Goal: Task Accomplishment & Management: Manage account settings

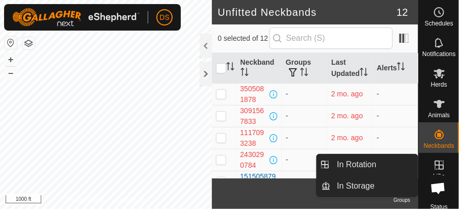
click at [438, 164] on icon at bounding box center [439, 165] width 12 height 12
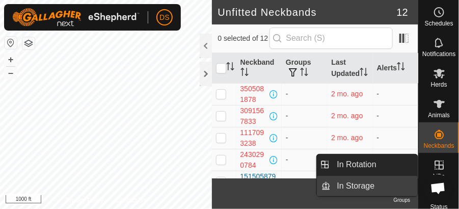
click at [366, 184] on link "In Storage" at bounding box center [374, 186] width 87 height 20
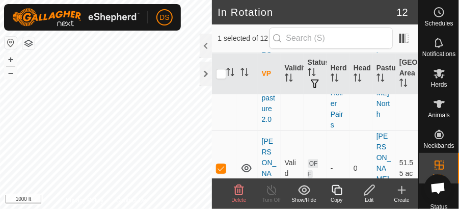
scroll to position [679, 0]
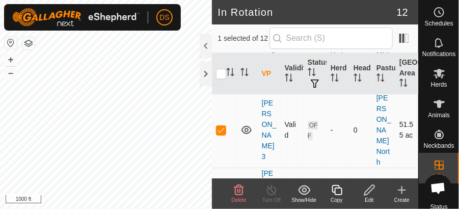
click at [222, 126] on p-checkbox at bounding box center [221, 130] width 10 height 8
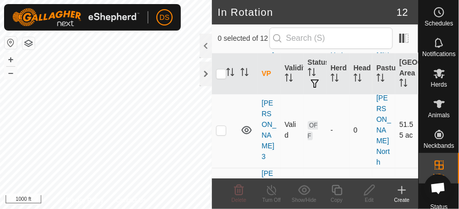
click at [220, 126] on p-checkbox at bounding box center [221, 130] width 10 height 8
checkbox input "true"
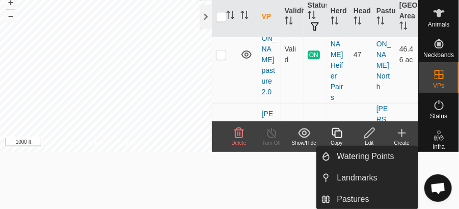
scroll to position [0, 0]
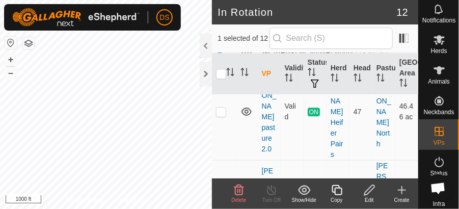
checkbox input "true"
checkbox input "false"
click at [272, 189] on icon at bounding box center [271, 190] width 13 height 12
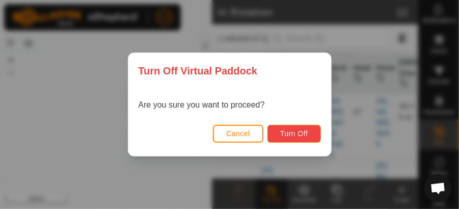
click at [297, 135] on span "Turn Off" at bounding box center [294, 133] width 28 height 8
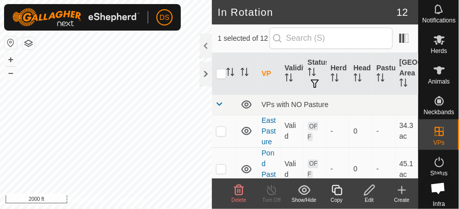
click at [367, 188] on icon at bounding box center [369, 190] width 13 height 12
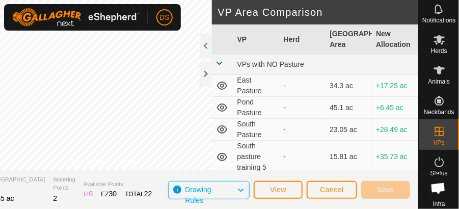
click at [0, 77] on html "DS Schedules Notifications Herds Animals Neckbands VPs Status Infra Heatmap Hel…" at bounding box center [229, 104] width 459 height 209
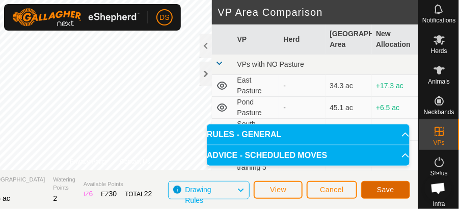
click at [393, 184] on button "Save" at bounding box center [385, 190] width 49 height 18
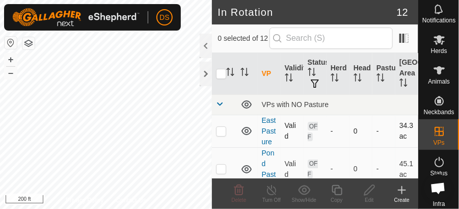
checkbox input "true"
click at [270, 188] on line at bounding box center [272, 190] width 8 height 8
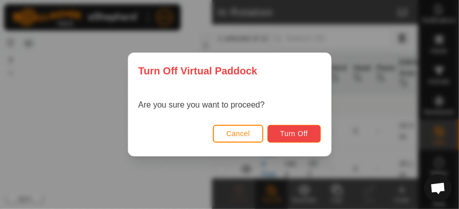
click at [297, 135] on span "Turn Off" at bounding box center [294, 133] width 28 height 8
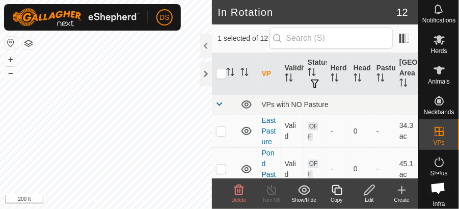
click at [371, 189] on icon at bounding box center [369, 190] width 10 height 10
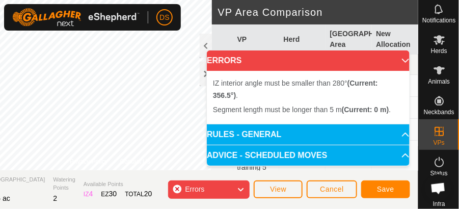
click at [239, 189] on icon at bounding box center [241, 189] width 8 height 13
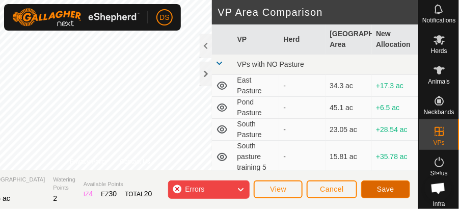
click at [380, 186] on span "Save" at bounding box center [385, 189] width 17 height 8
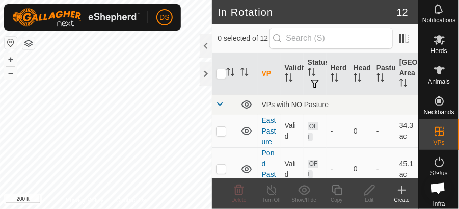
checkbox input "true"
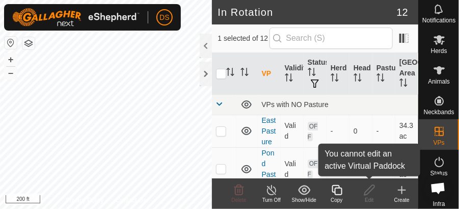
click at [375, 191] on icon at bounding box center [369, 190] width 13 height 12
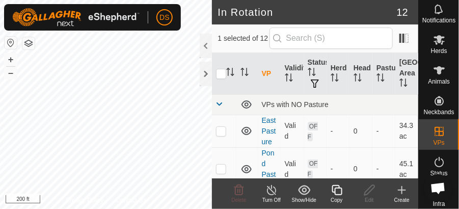
click at [270, 188] on line at bounding box center [272, 190] width 8 height 8
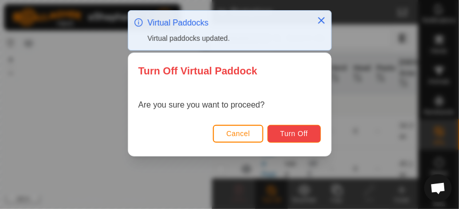
click at [290, 130] on span "Turn Off" at bounding box center [294, 133] width 28 height 8
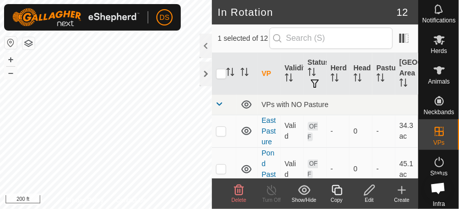
click at [371, 193] on icon at bounding box center [369, 190] width 13 height 12
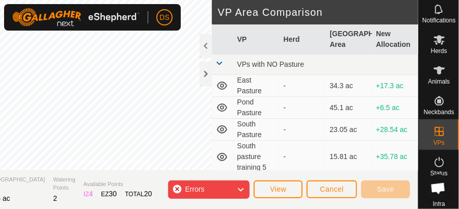
click at [169, 208] on html "DS Schedules Notifications Herds Animals Neckbands VPs Status Infra Heatmap Hel…" at bounding box center [229, 104] width 459 height 209
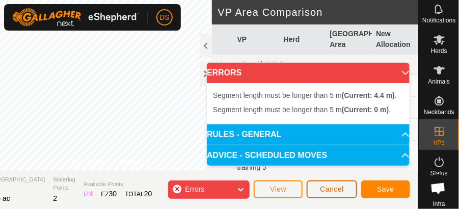
click at [336, 191] on span "Cancel" at bounding box center [332, 189] width 24 height 8
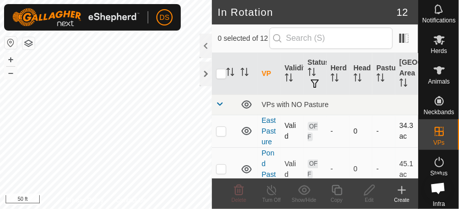
checkbox input "true"
click at [272, 190] on icon at bounding box center [271, 190] width 13 height 12
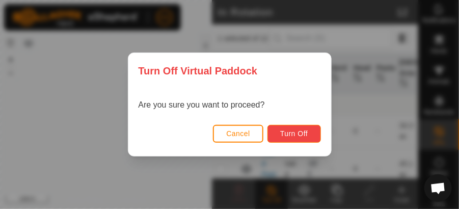
click at [296, 135] on span "Turn Off" at bounding box center [294, 133] width 28 height 8
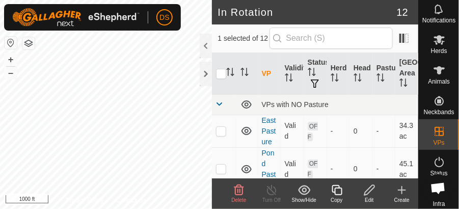
checkbox input "true"
checkbox input "false"
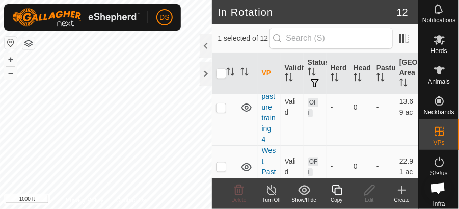
scroll to position [475, 0]
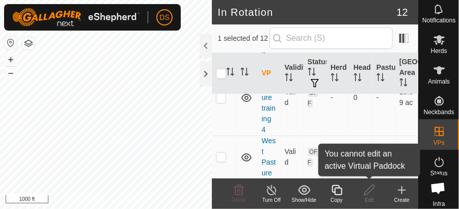
click at [371, 191] on icon at bounding box center [369, 190] width 13 height 12
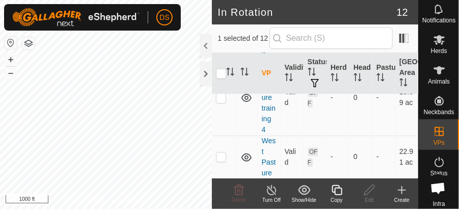
checkbox input "false"
checkbox input "true"
checkbox input "false"
click at [268, 191] on icon at bounding box center [271, 190] width 13 height 12
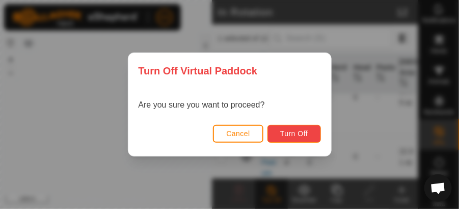
click at [306, 130] on span "Turn Off" at bounding box center [294, 133] width 28 height 8
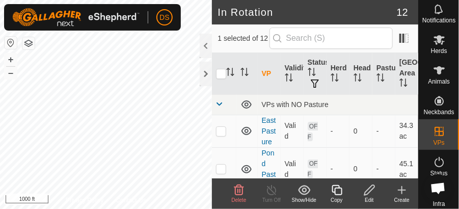
click at [368, 191] on icon at bounding box center [369, 190] width 13 height 12
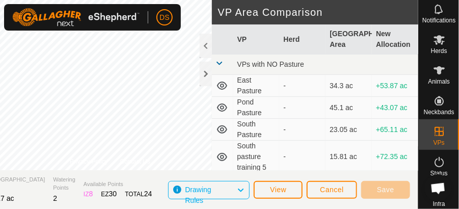
click at [0, 120] on html "DS Schedules Notifications Herds Animals Neckbands VPs Status Infra Heatmap Hel…" at bounding box center [229, 104] width 459 height 209
click at [155, 177] on div "Privacy Policy Contact Us [PERSON_NAME] pasture 2.0 Type: Inclusion Zone 47 Ani…" at bounding box center [110, 104] width 617 height 209
click at [380, 189] on span "Save" at bounding box center [385, 189] width 17 height 8
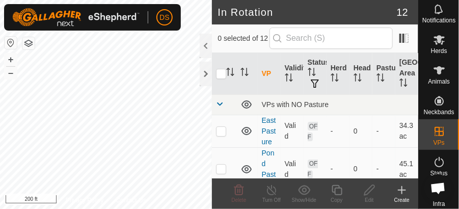
checkbox input "true"
click at [271, 190] on line at bounding box center [272, 190] width 8 height 8
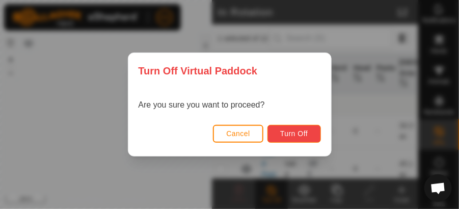
click at [286, 142] on button "Turn Off" at bounding box center [295, 134] width 54 height 18
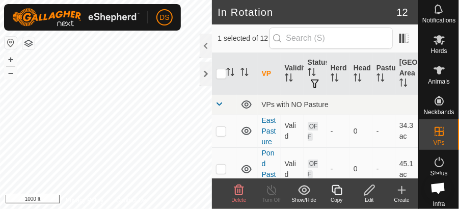
click at [304, 190] on icon at bounding box center [304, 190] width 13 height 12
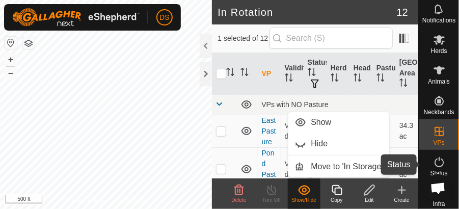
click at [437, 163] on icon at bounding box center [439, 162] width 12 height 12
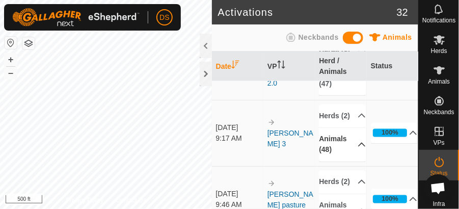
scroll to position [407, 0]
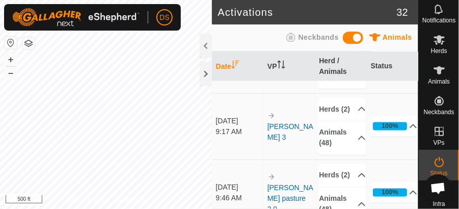
click at [282, 81] on link "[PERSON_NAME] pasture 2.0" at bounding box center [291, 66] width 46 height 30
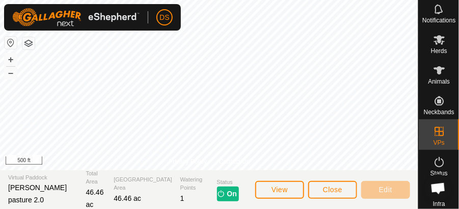
click at [217, 195] on p-tag "On" at bounding box center [228, 193] width 22 height 15
click at [282, 190] on span "View" at bounding box center [280, 189] width 16 height 8
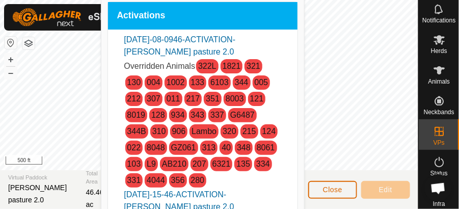
click at [348, 189] on button "Close" at bounding box center [332, 190] width 49 height 18
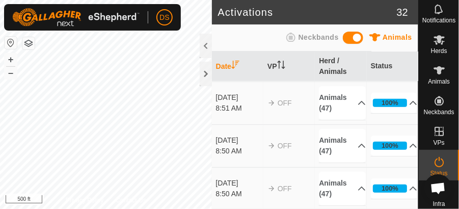
scroll to position [136, 0]
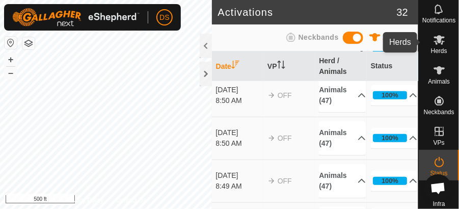
click at [437, 41] on icon at bounding box center [439, 40] width 11 height 10
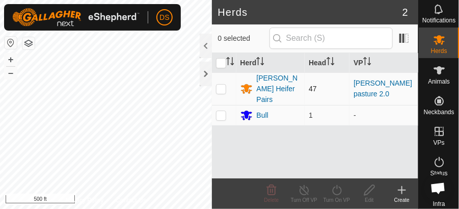
click at [223, 85] on p-checkbox at bounding box center [221, 89] width 10 height 8
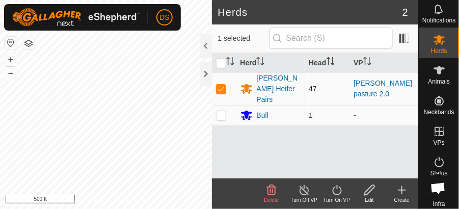
checkbox input "true"
click at [380, 82] on link "[PERSON_NAME] pasture 2.0" at bounding box center [383, 88] width 59 height 19
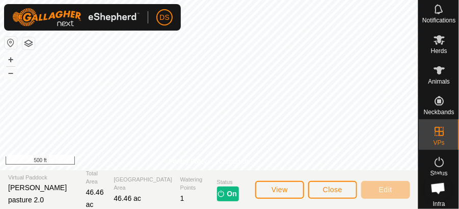
click at [217, 194] on img at bounding box center [221, 194] width 8 height 8
click at [217, 193] on img at bounding box center [221, 194] width 8 height 8
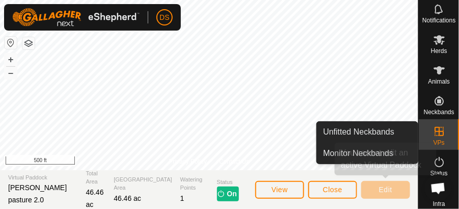
click at [406, 199] on div "Edit" at bounding box center [385, 189] width 49 height 24
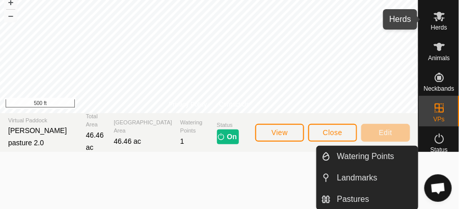
click at [435, 19] on icon at bounding box center [439, 17] width 11 height 10
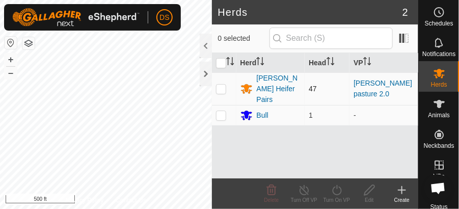
click at [221, 85] on p-checkbox at bounding box center [221, 89] width 10 height 8
checkbox input "true"
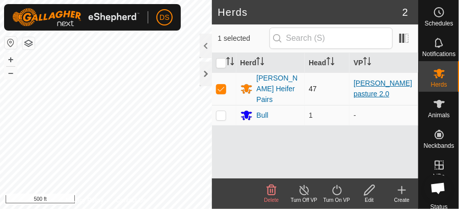
click at [369, 82] on link "[PERSON_NAME] pasture 2.0" at bounding box center [383, 88] width 59 height 19
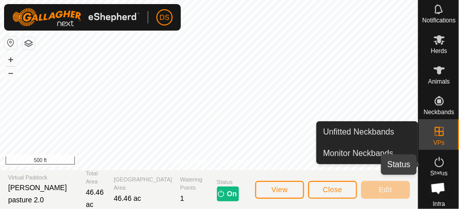
click at [440, 165] on icon at bounding box center [439, 162] width 9 height 10
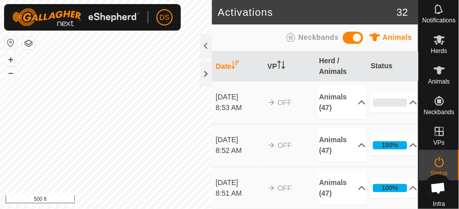
click at [436, 163] on icon at bounding box center [439, 162] width 12 height 12
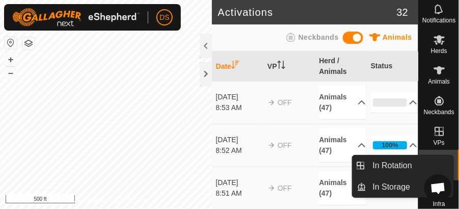
click at [440, 129] on icon at bounding box center [439, 131] width 12 height 12
click at [437, 130] on icon at bounding box center [439, 131] width 9 height 9
click at [436, 133] on icon at bounding box center [439, 131] width 12 height 12
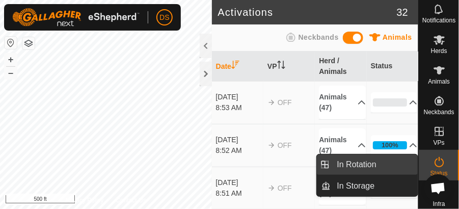
click at [382, 163] on link "In Rotation" at bounding box center [374, 164] width 87 height 20
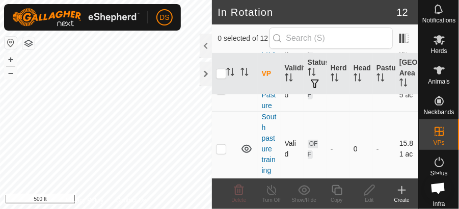
scroll to position [136, 0]
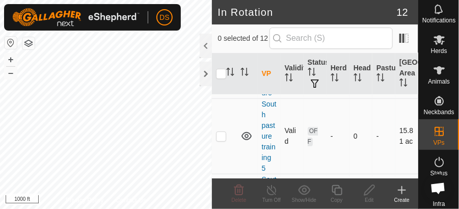
checkbox input "true"
click at [368, 191] on icon at bounding box center [369, 190] width 13 height 12
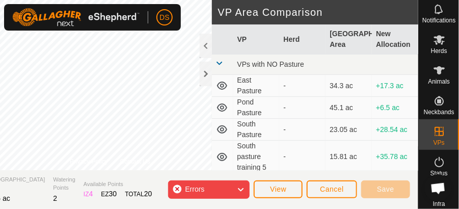
click at [275, 208] on html "DS Schedules Notifications Herds Animals Neckbands VPs Status Infra Heatmap Hel…" at bounding box center [229, 104] width 459 height 209
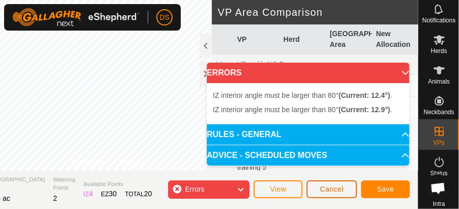
click at [340, 189] on span "Cancel" at bounding box center [332, 189] width 24 height 8
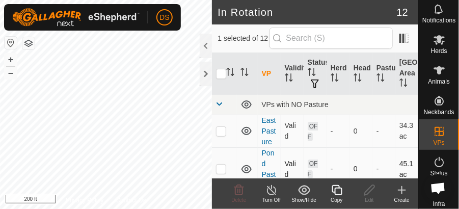
checkbox input "false"
checkbox input "true"
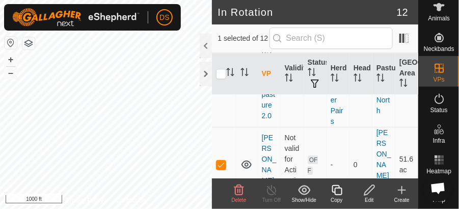
scroll to position [645, 0]
click at [307, 142] on td "OFF" at bounding box center [315, 163] width 23 height 75
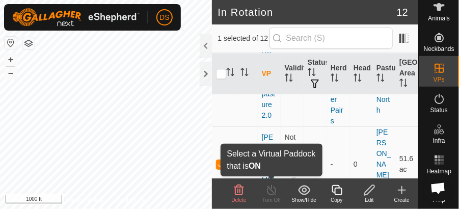
click at [272, 192] on icon at bounding box center [271, 190] width 13 height 12
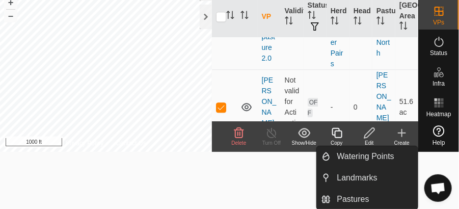
scroll to position [57, 0]
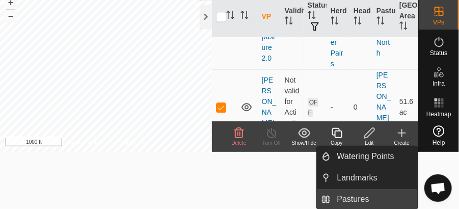
click at [364, 198] on link "Pastures" at bounding box center [374, 199] width 87 height 20
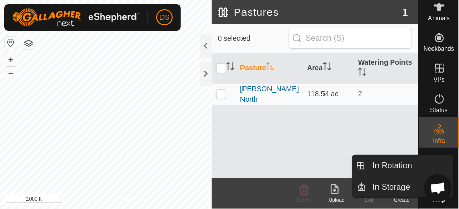
click at [437, 69] on icon at bounding box center [439, 68] width 9 height 9
click at [439, 70] on icon at bounding box center [439, 68] width 12 height 12
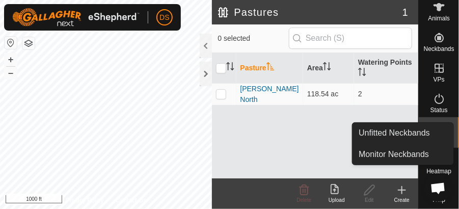
click at [436, 35] on icon at bounding box center [439, 38] width 12 height 12
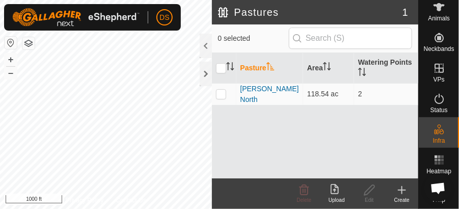
click at [406, 132] on div "Pasture Area Watering Points [PERSON_NAME] North 118.54 ac 2" at bounding box center [315, 115] width 206 height 125
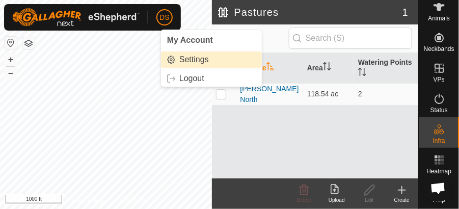
click at [190, 61] on link "Settings" at bounding box center [211, 59] width 101 height 16
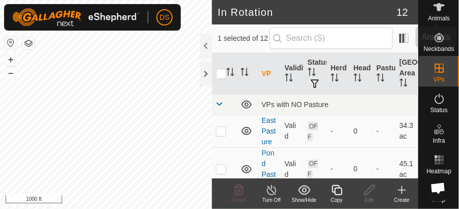
click at [441, 10] on icon at bounding box center [439, 7] width 12 height 12
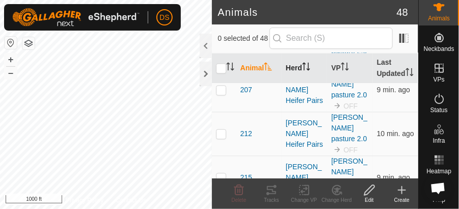
scroll to position [504, 0]
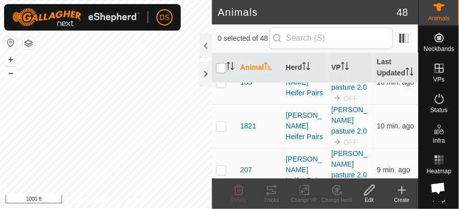
click at [220, 72] on input "checkbox" at bounding box center [221, 68] width 10 height 10
checkbox input "true"
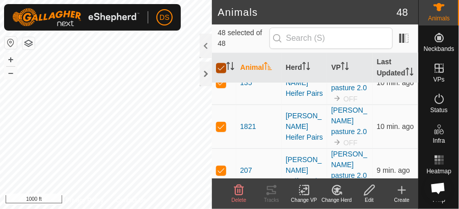
checkbox input "true"
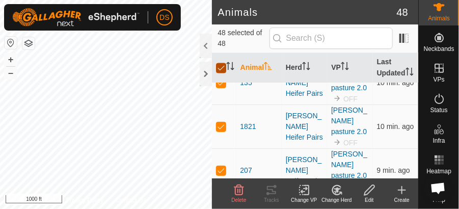
checkbox input "true"
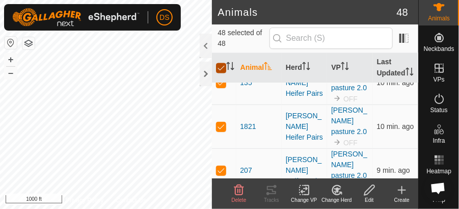
checkbox input "true"
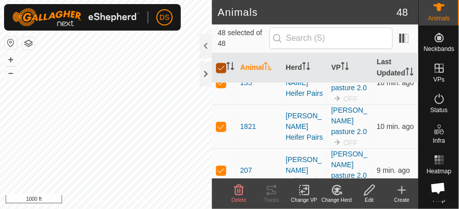
checkbox input "true"
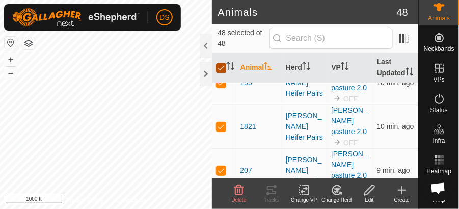
checkbox input "true"
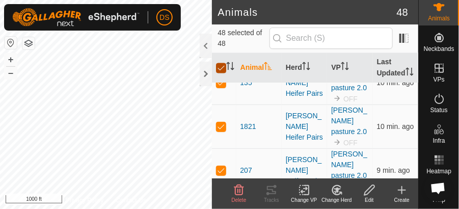
checkbox input "true"
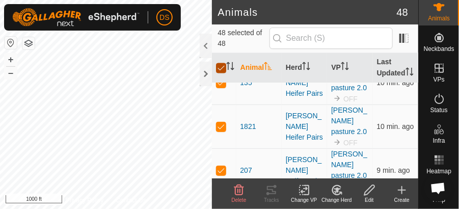
checkbox input "true"
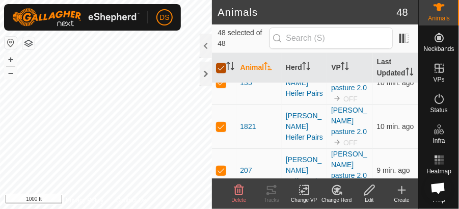
checkbox input "true"
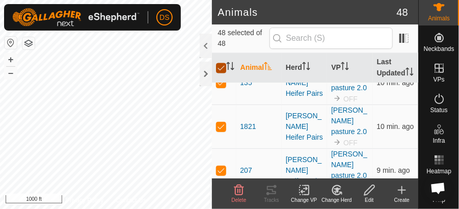
checkbox input "true"
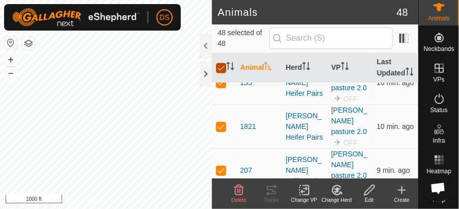
checkbox input "true"
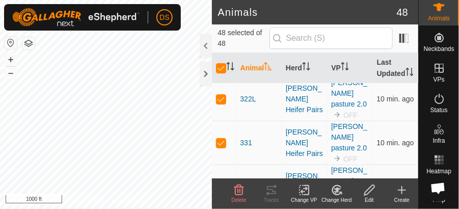
scroll to position [1014, 0]
click at [304, 191] on icon at bounding box center [304, 189] width 7 height 7
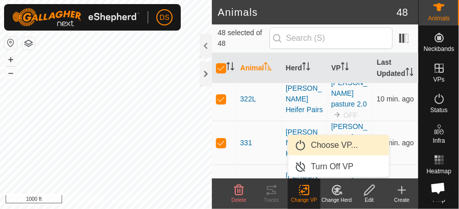
click at [328, 147] on link "Choose VP..." at bounding box center [338, 145] width 101 height 20
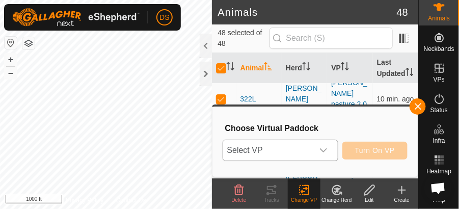
click at [324, 148] on icon "dropdown trigger" at bounding box center [323, 150] width 8 height 8
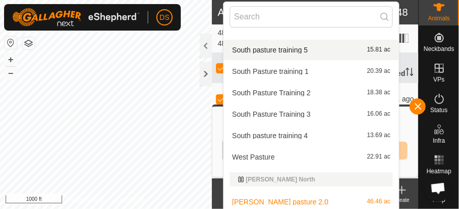
scroll to position [98, 0]
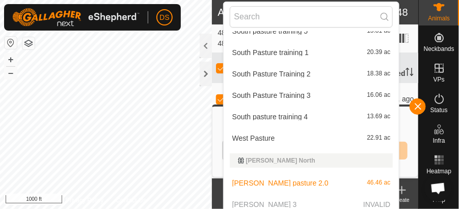
click at [270, 203] on p-selectitem "[PERSON_NAME] 3 INVALID" at bounding box center [312, 204] width 176 height 20
click at [272, 202] on p-selectitem "[PERSON_NAME] 3 INVALID" at bounding box center [312, 204] width 176 height 20
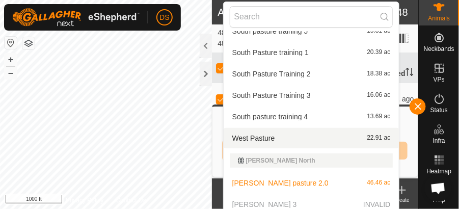
click at [265, 138] on li "West Pasture 22.91 ac" at bounding box center [312, 138] width 176 height 20
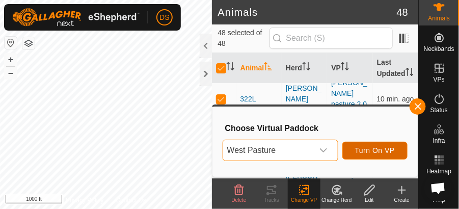
click at [380, 147] on span "Turn On VP" at bounding box center [375, 150] width 40 height 8
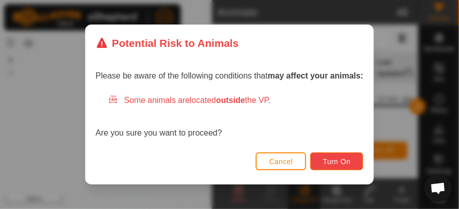
click at [328, 162] on span "Turn On" at bounding box center [337, 161] width 28 height 8
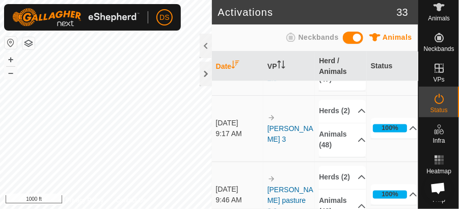
scroll to position [441, 0]
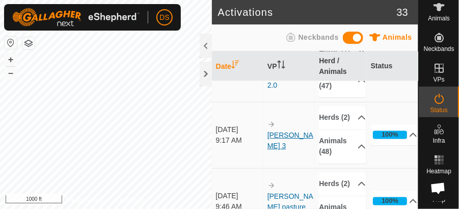
click at [282, 150] on link "[PERSON_NAME] 3" at bounding box center [291, 140] width 46 height 19
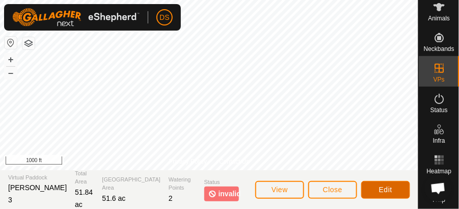
click at [382, 192] on span "Edit" at bounding box center [385, 189] width 13 height 8
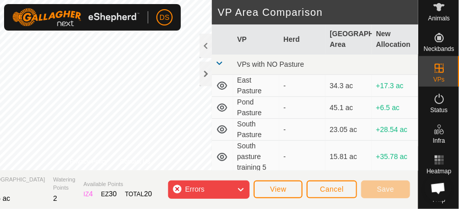
click at [205, 187] on span "Errors" at bounding box center [199, 189] width 28 height 13
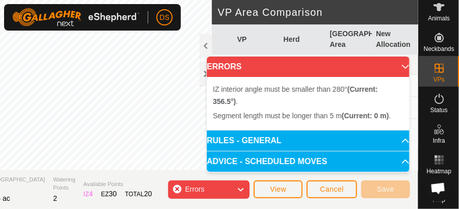
click at [401, 67] on p-accordion-header "ERRORS" at bounding box center [308, 67] width 203 height 20
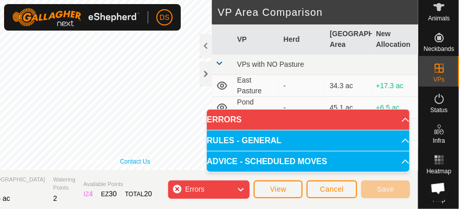
click at [150, 157] on link "Contact Us" at bounding box center [135, 161] width 30 height 9
click at [291, 144] on body "DS Schedules Notifications Herds Animals Neckbands VPs Status Infra Heatmap Hel…" at bounding box center [229, 104] width 459 height 209
drag, startPoint x: 216, startPoint y: 130, endPoint x: 263, endPoint y: 132, distance: 47.4
click at [273, 129] on p-accordion "ERRORS IZ interior angle must be smaller than 280° (Current: 356.5°) . Segment …" at bounding box center [308, 141] width 203 height 63
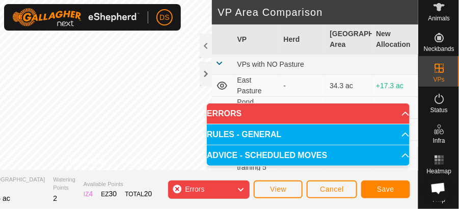
click at [249, 131] on body "DS Schedules Notifications Herds Animals Neckbands VPs Status Infra Heatmap Hel…" at bounding box center [229, 104] width 459 height 209
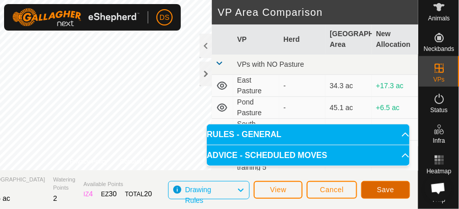
click at [379, 190] on span "Save" at bounding box center [385, 189] width 17 height 8
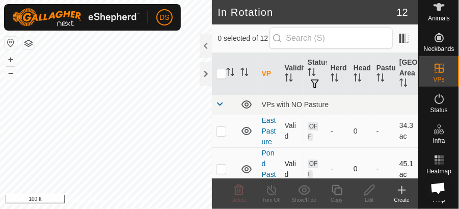
checkbox input "true"
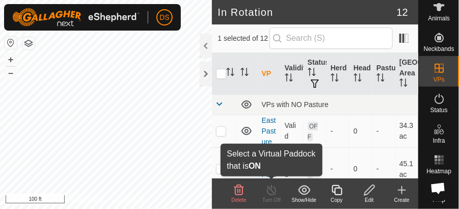
click at [270, 193] on icon at bounding box center [271, 190] width 13 height 12
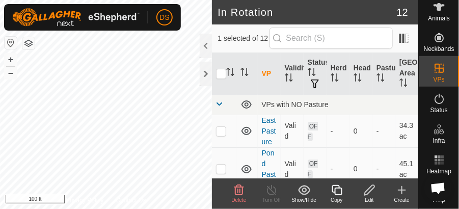
click at [270, 193] on icon at bounding box center [271, 190] width 13 height 12
click at [435, 4] on icon at bounding box center [439, 7] width 11 height 8
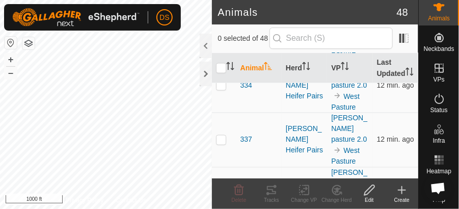
scroll to position [1393, 0]
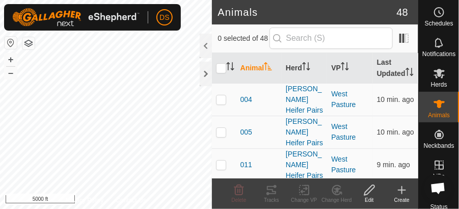
click at [43, 0] on html "DS Schedules Notifications Herds Animals Neckbands VPs Status Infra Heatmap Hel…" at bounding box center [229, 104] width 459 height 209
click at [0, 42] on html "DS Schedules Notifications Herds Animals Neckbands VPs Status Infra Heatmap Hel…" at bounding box center [229, 104] width 459 height 209
